Goal: Navigation & Orientation: Find specific page/section

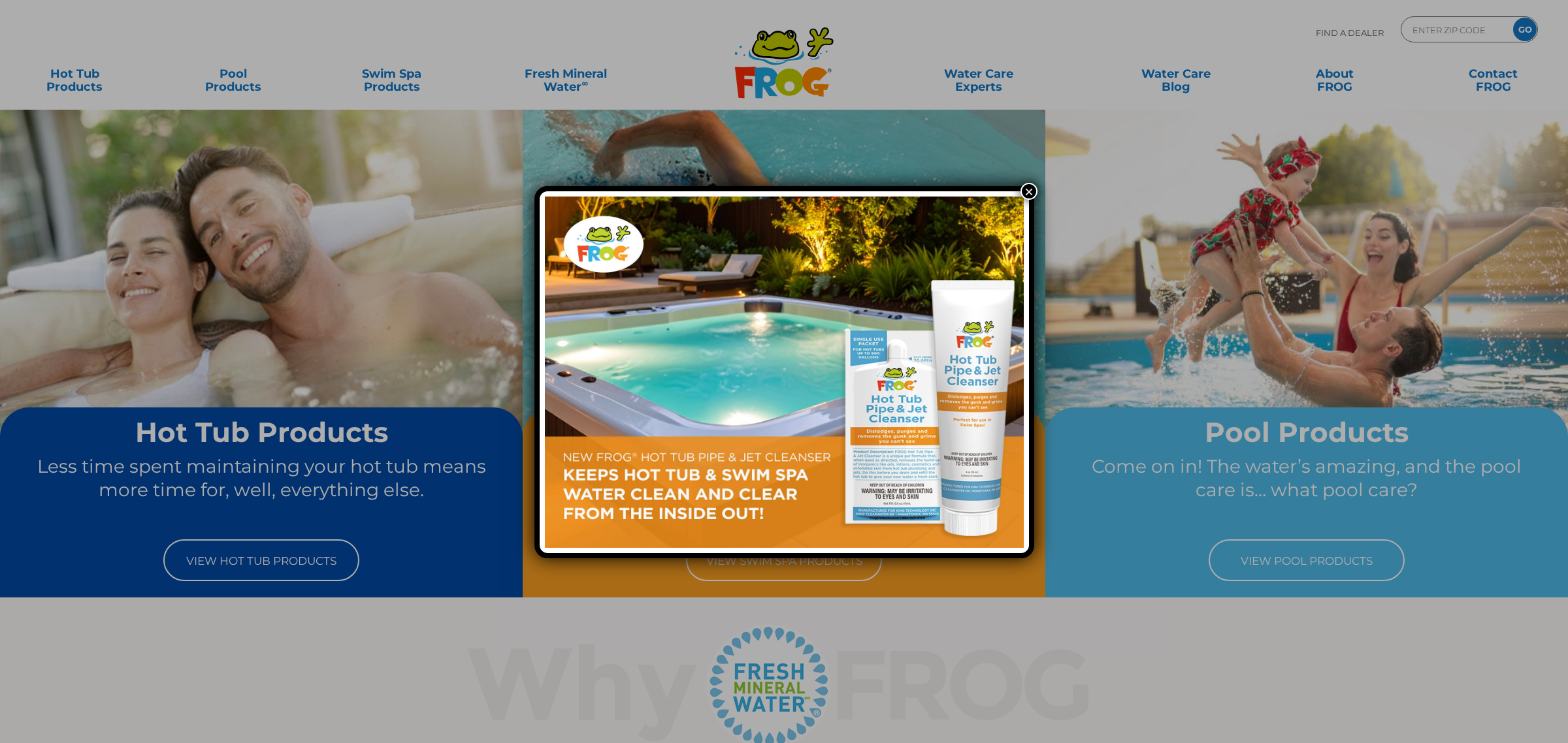
drag, startPoint x: 1026, startPoint y: 190, endPoint x: 1039, endPoint y: 181, distance: 15.8
click at [1026, 190] on button "×" at bounding box center [1029, 191] width 17 height 17
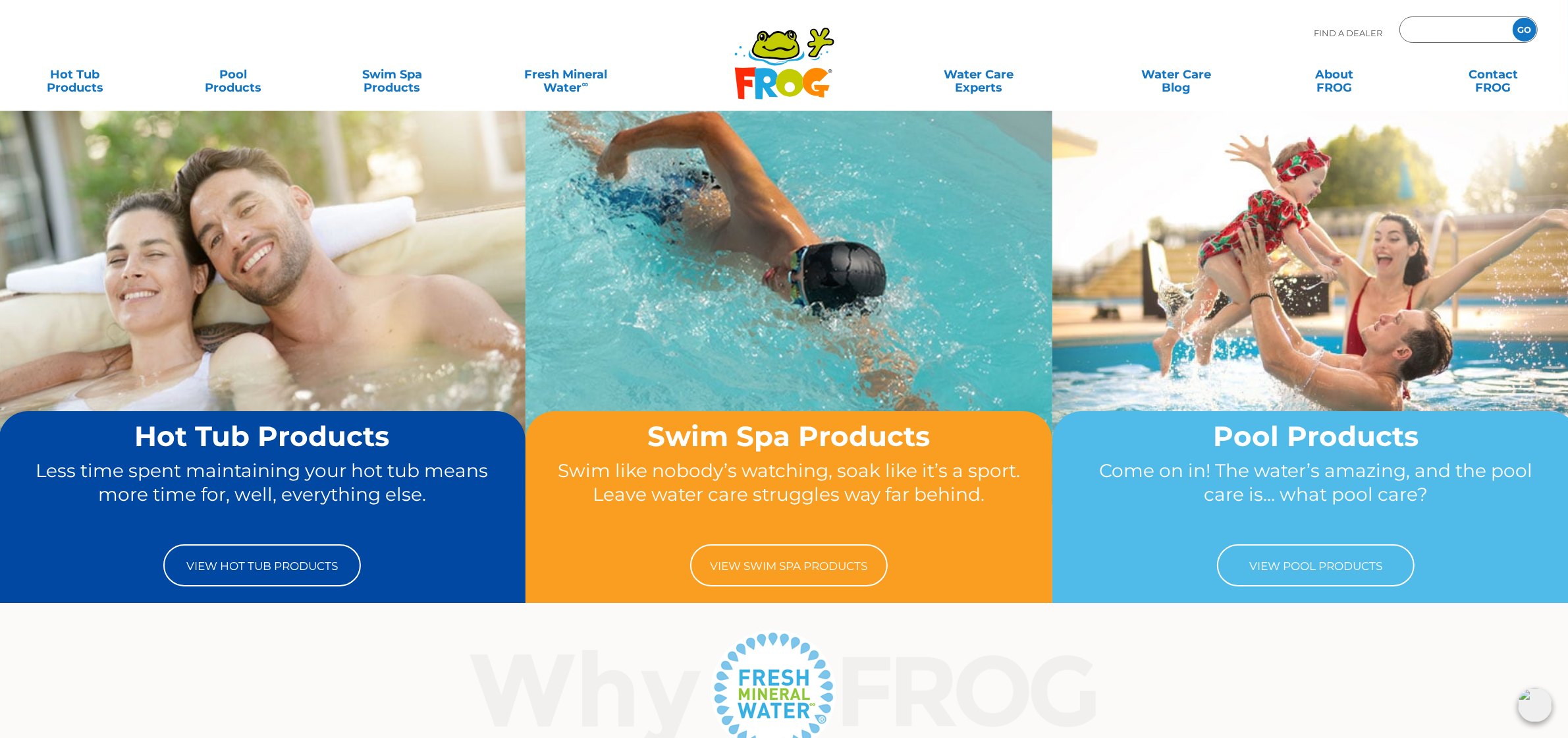
paste input "55044"
type input "55044"
click at [1513, 18] on input "GO" at bounding box center [1524, 30] width 23 height 23
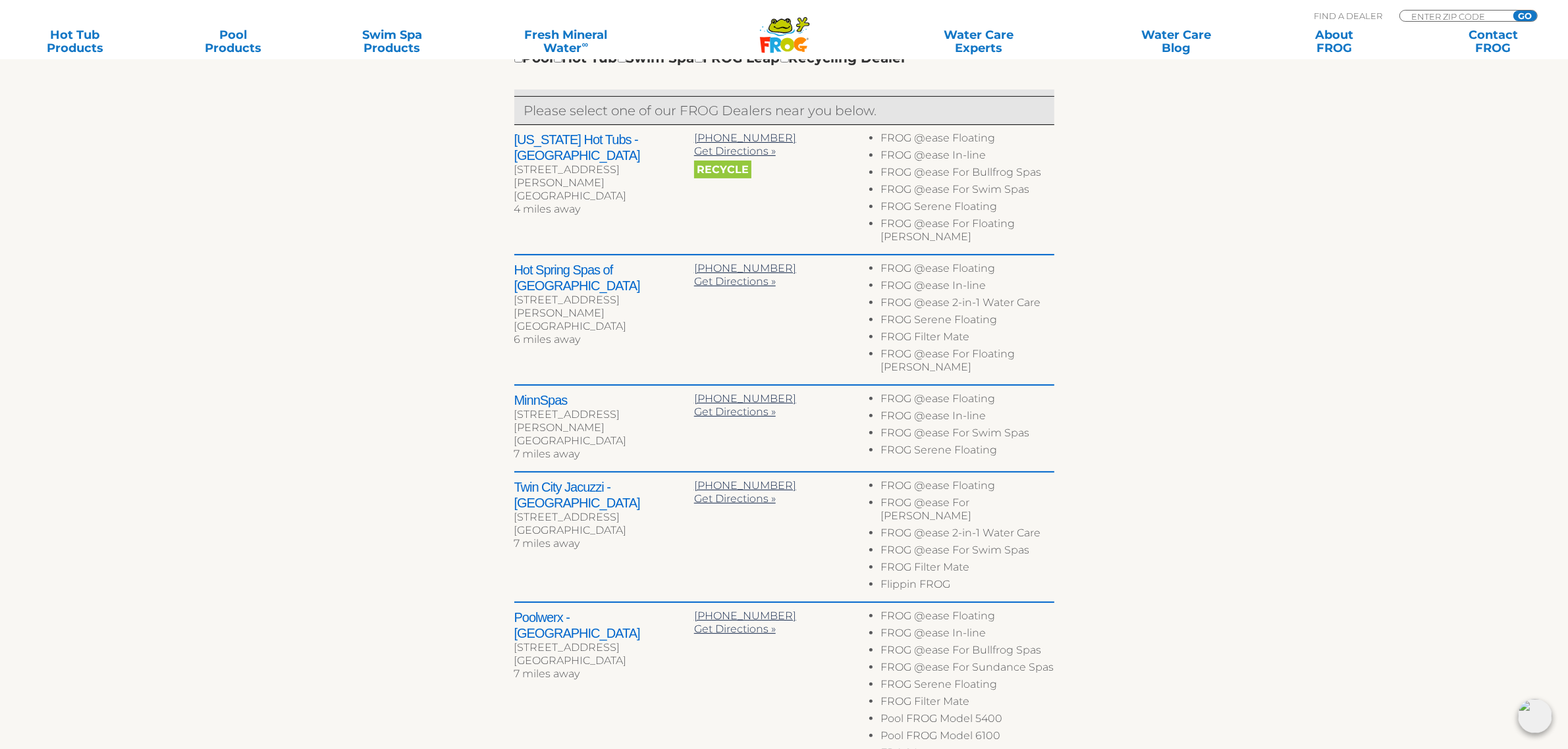
scroll to position [658, 0]
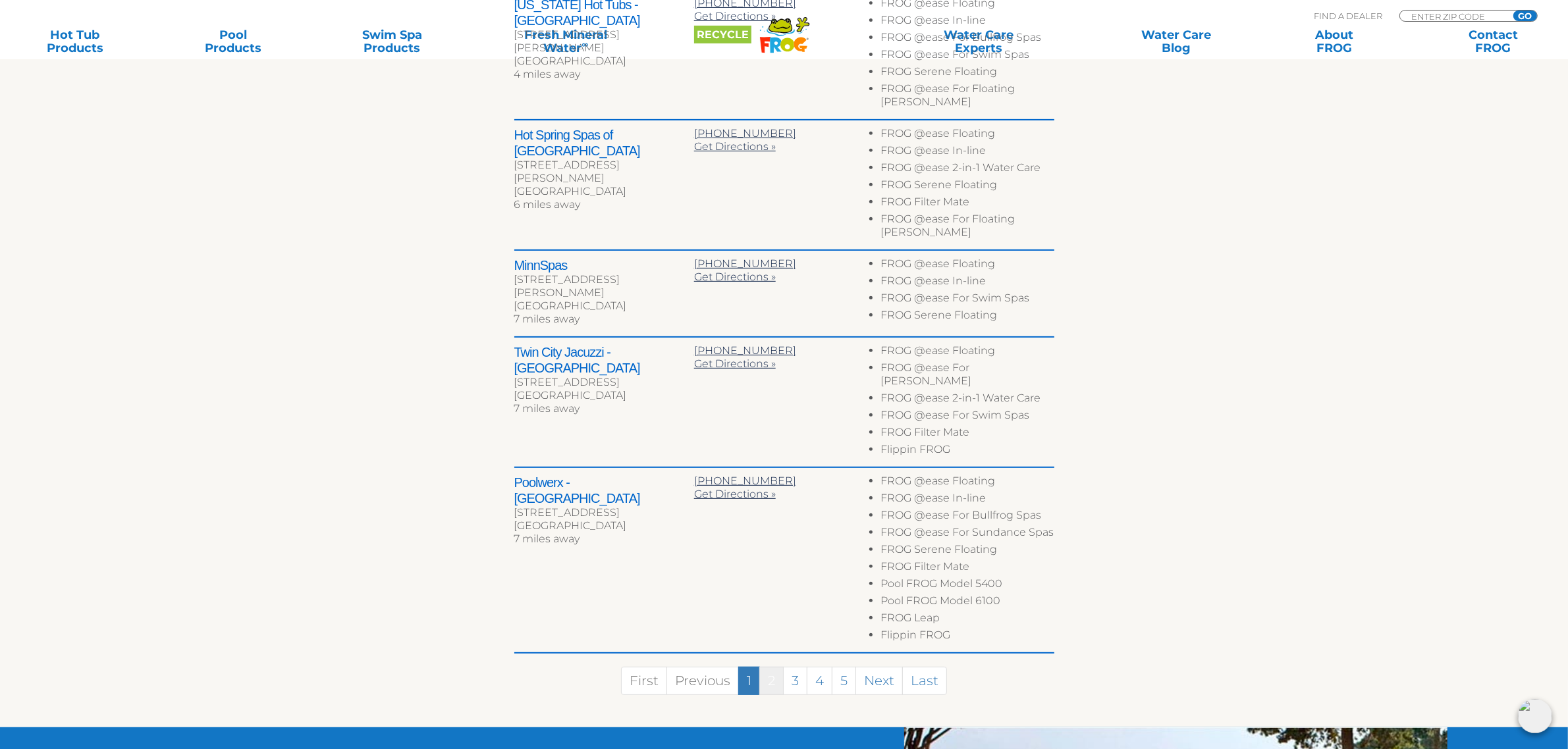
click at [774, 667] on link "2" at bounding box center [771, 681] width 24 height 28
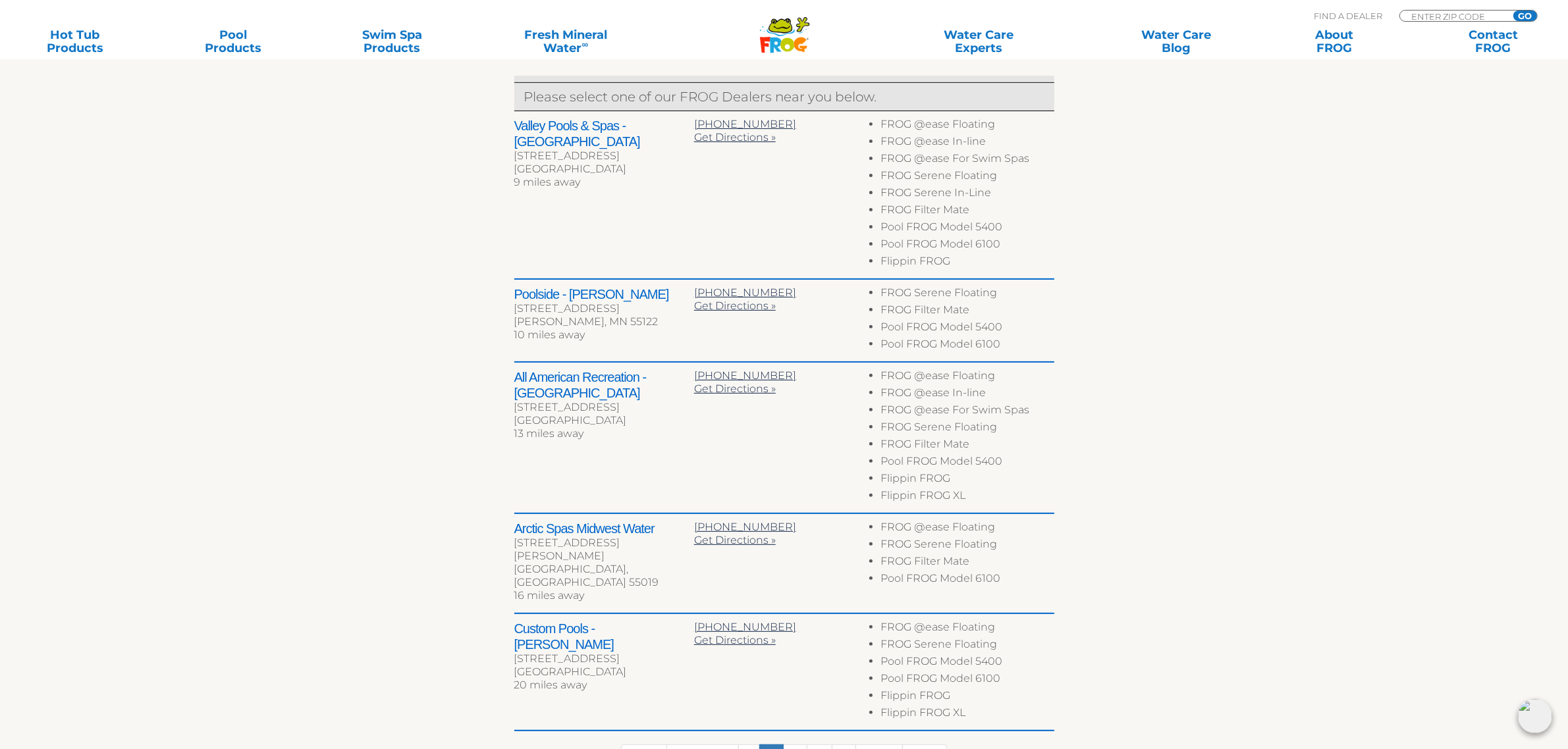
scroll to position [641, 0]
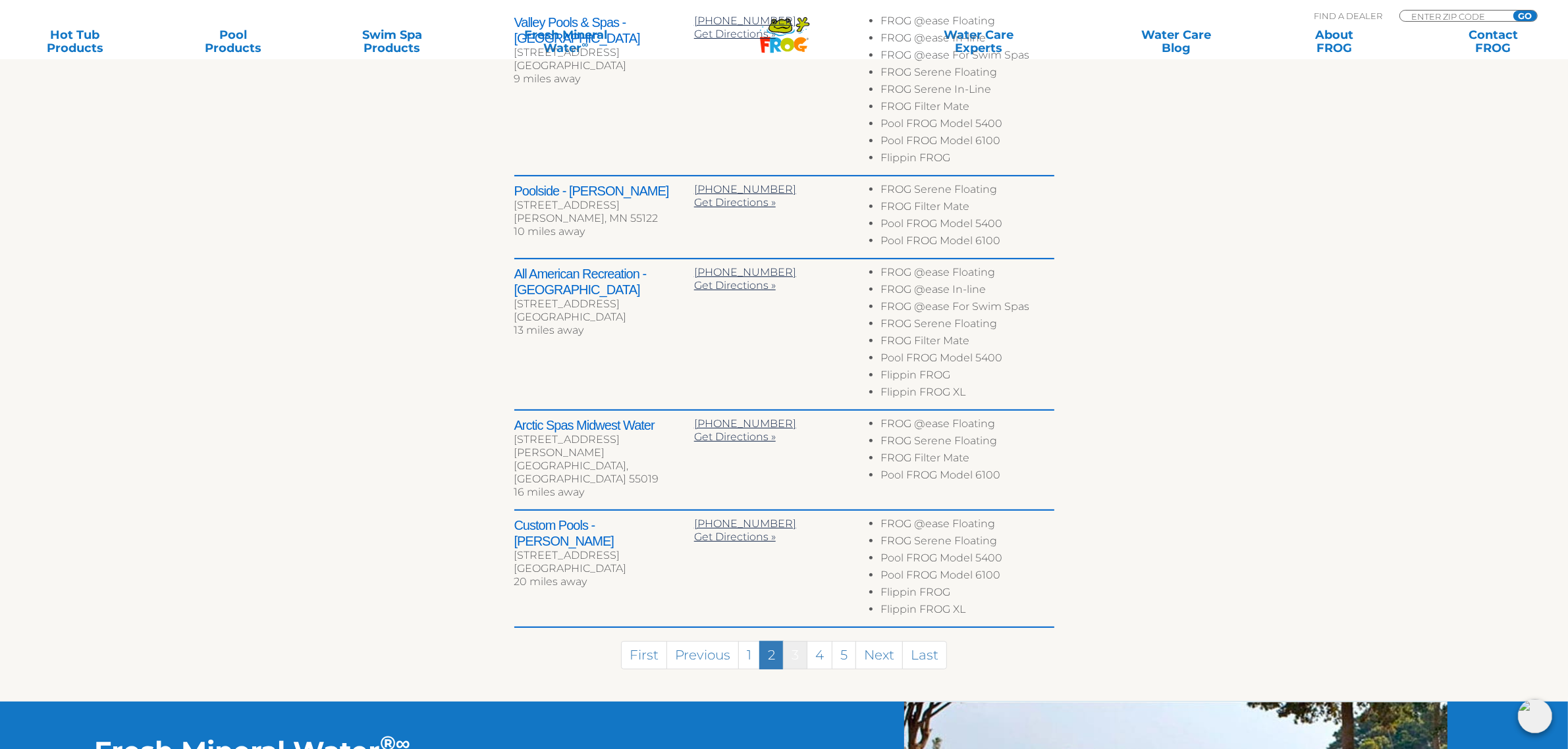
click at [788, 641] on link "3" at bounding box center [795, 655] width 24 height 28
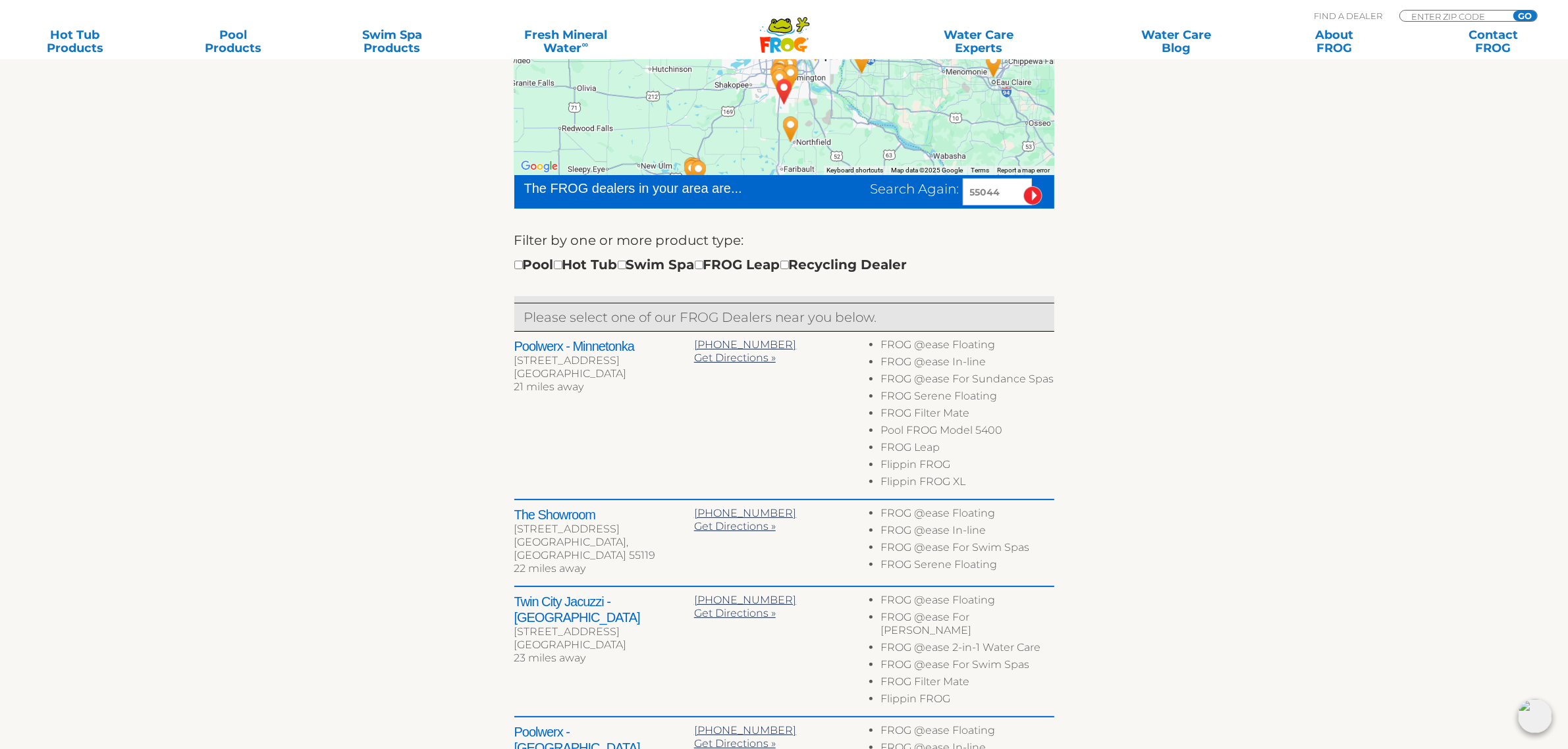
scroll to position [311, 0]
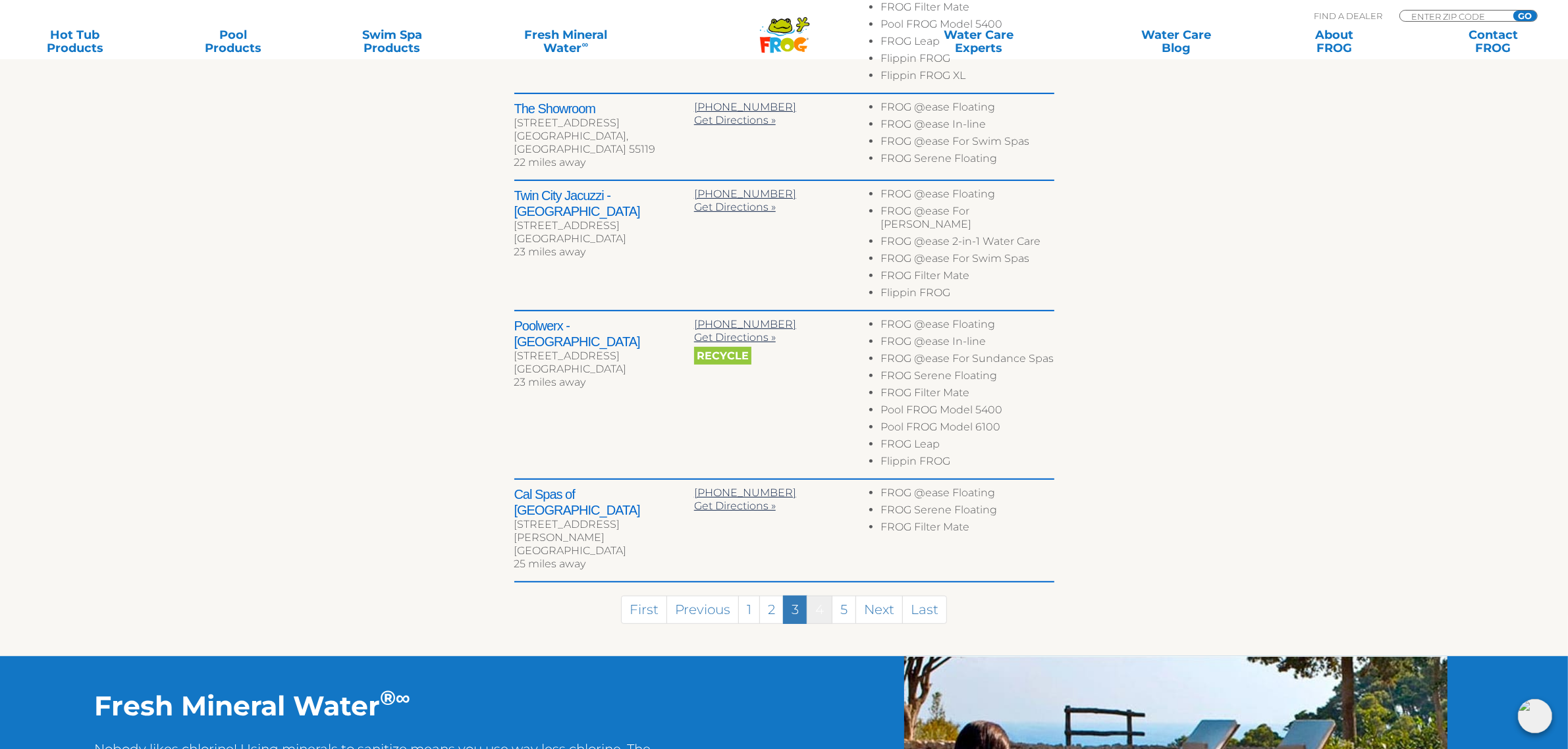
click at [820, 596] on link "4" at bounding box center [819, 610] width 26 height 28
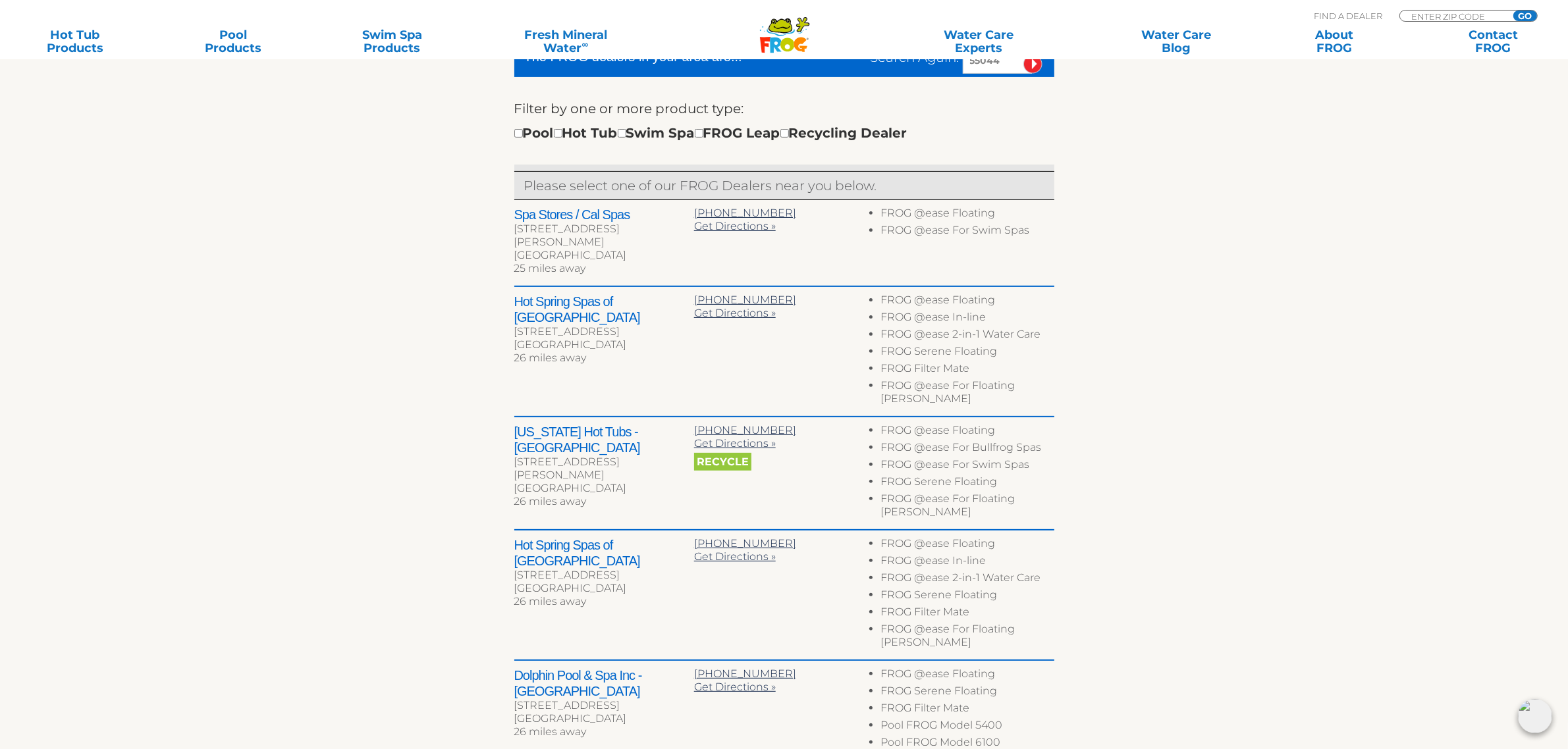
scroll to position [620, 0]
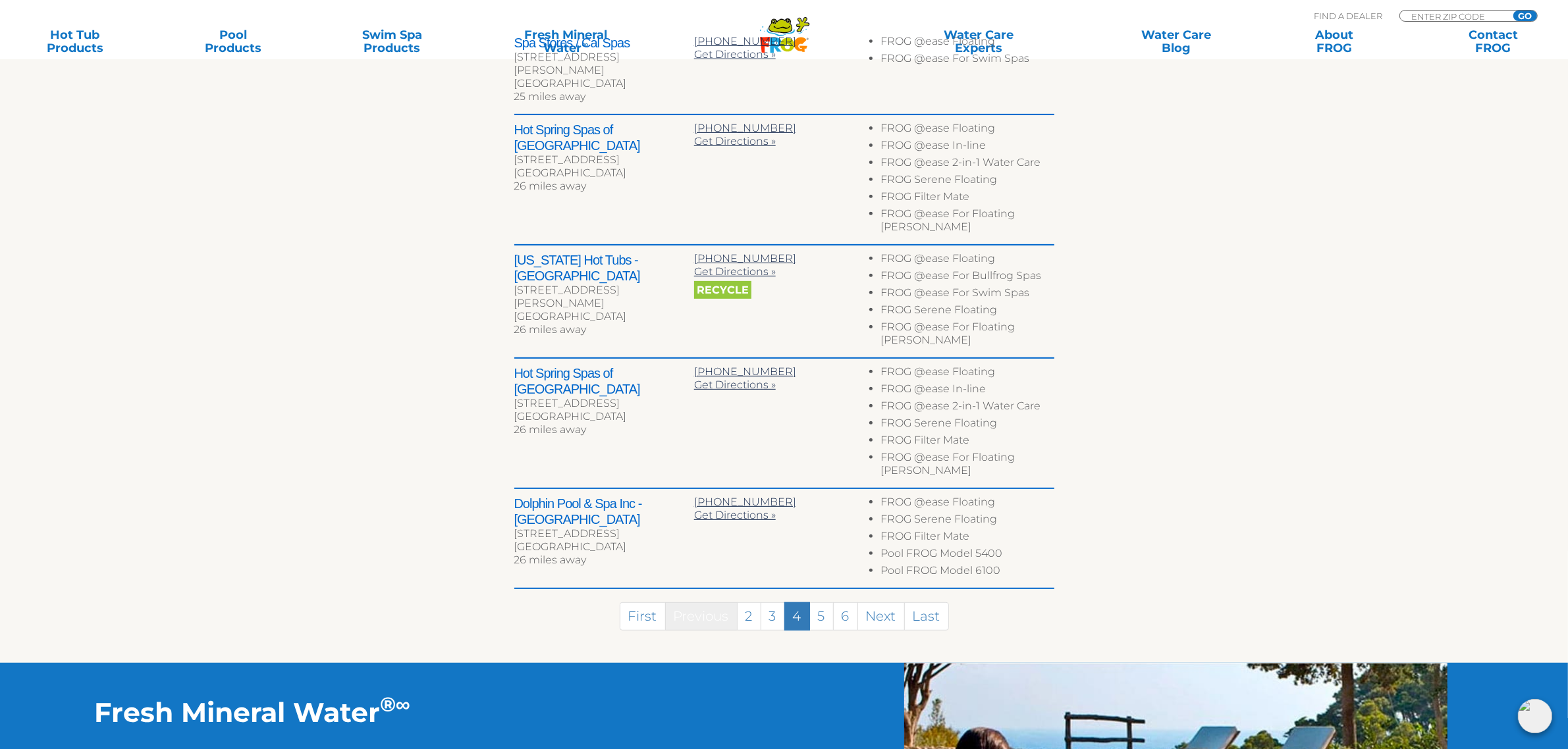
click at [710, 603] on link "Previous" at bounding box center [701, 617] width 72 height 28
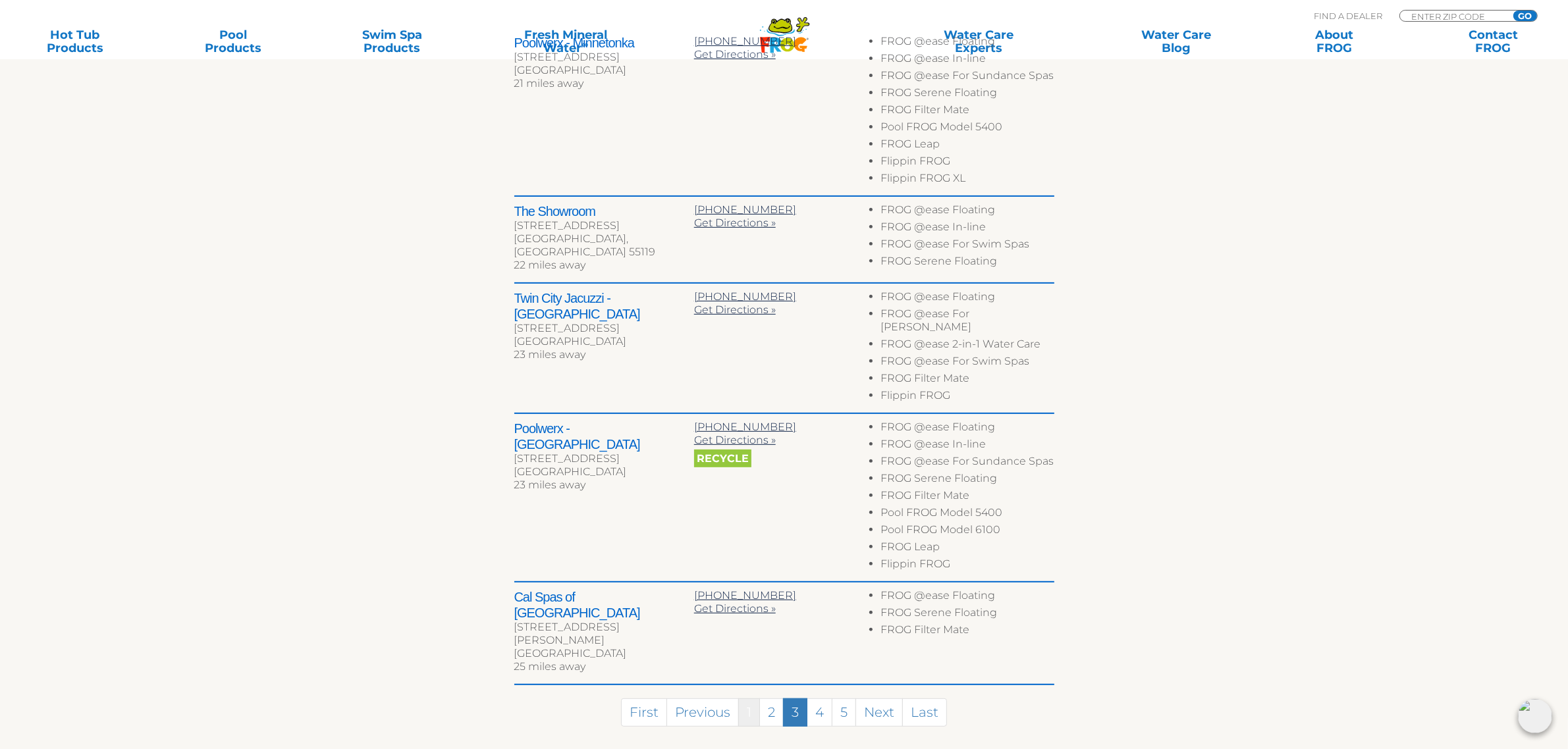
click at [743, 698] on link "1" at bounding box center [749, 712] width 22 height 28
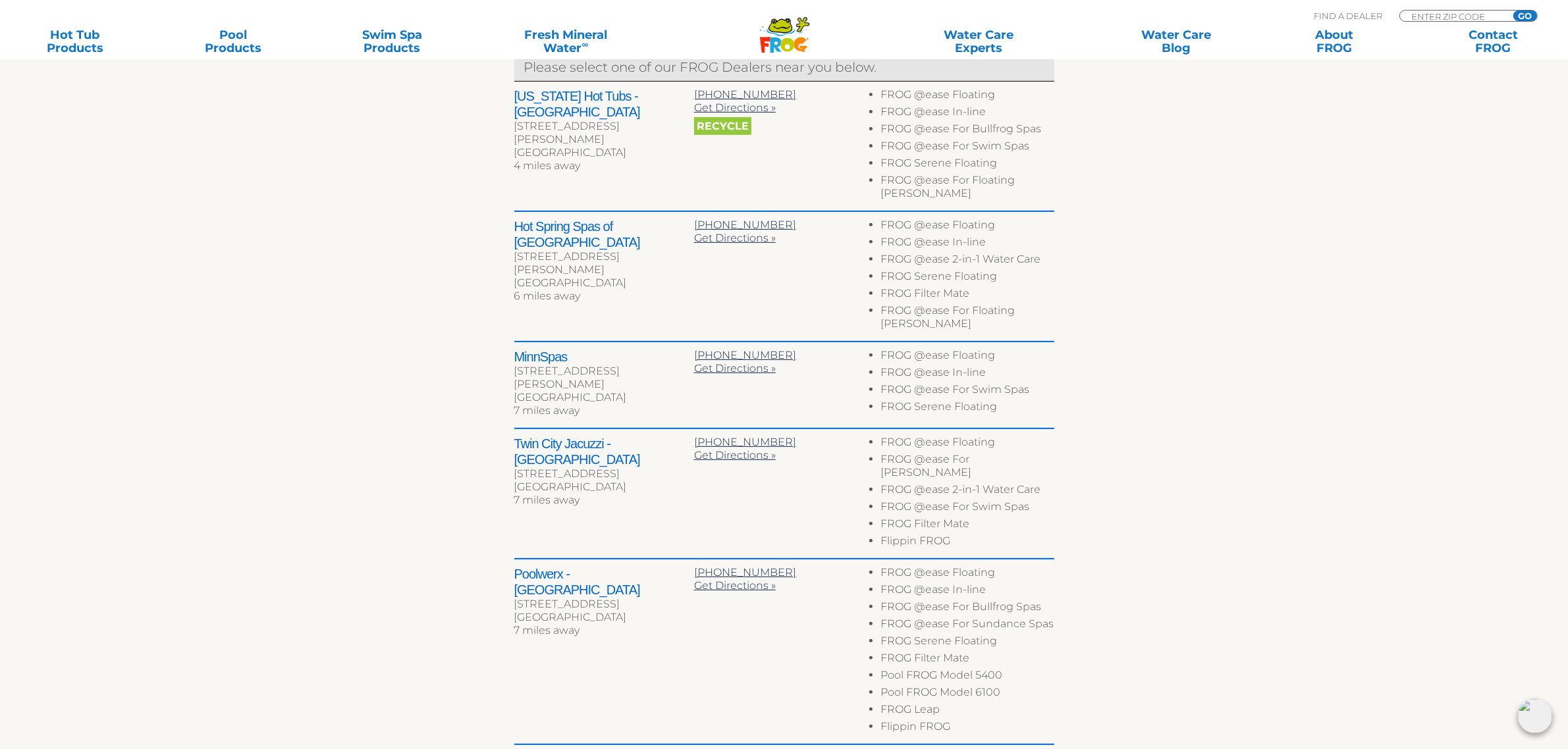
scroll to position [538, 0]
